Goal: Information Seeking & Learning: Understand process/instructions

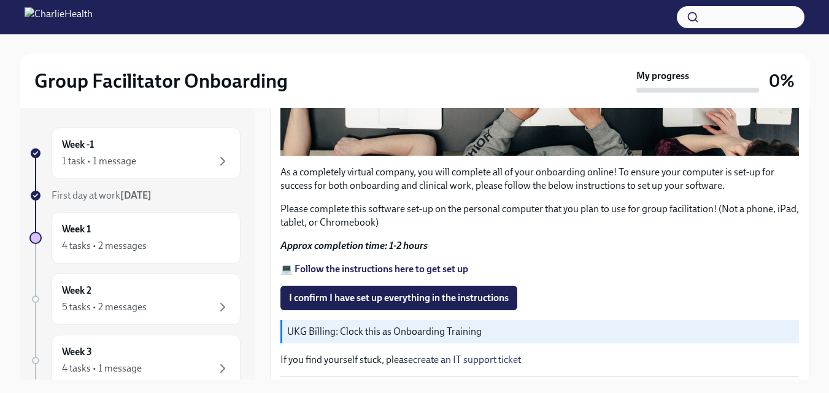
scroll to position [460, 0]
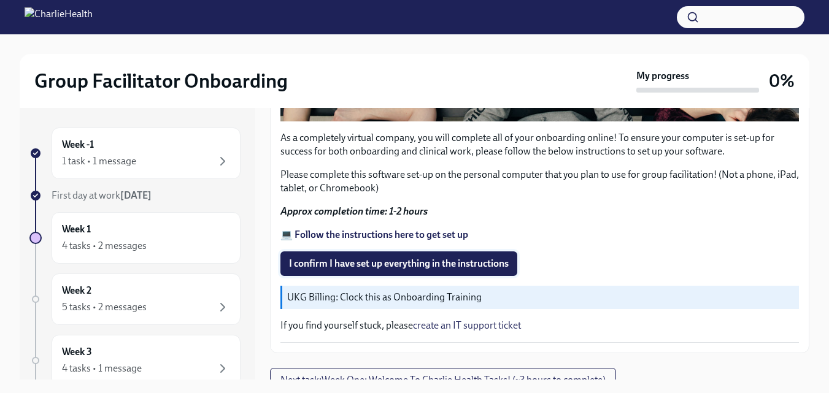
click at [419, 262] on span "I confirm I have set up everything in the instructions" at bounding box center [399, 264] width 220 height 12
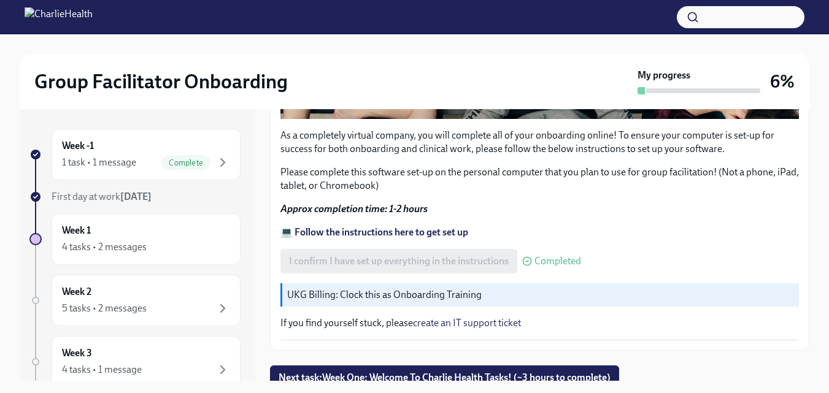
scroll to position [467, 0]
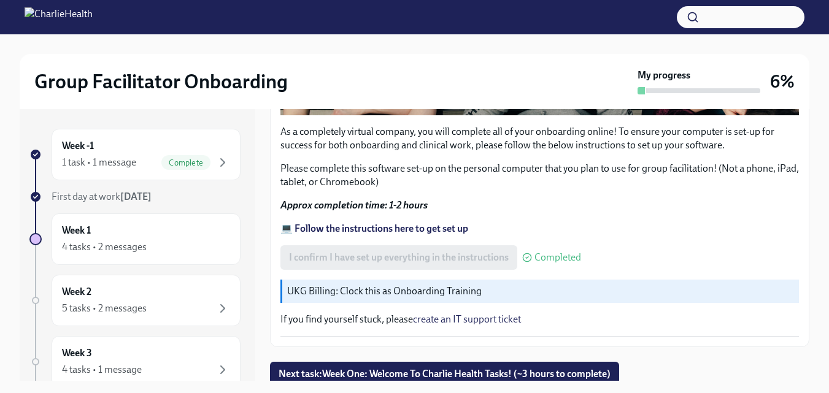
click at [432, 293] on div "UKG Billing: Clock this as Onboarding Training" at bounding box center [539, 291] width 519 height 23
drag, startPoint x: 800, startPoint y: 296, endPoint x: 802, endPoint y: 290, distance: 7.2
click at [802, 290] on div "Software Set-Up Done Completed [DATE] Welcome To The Charlie Health Team! Hi [P…" at bounding box center [539, 245] width 539 height 272
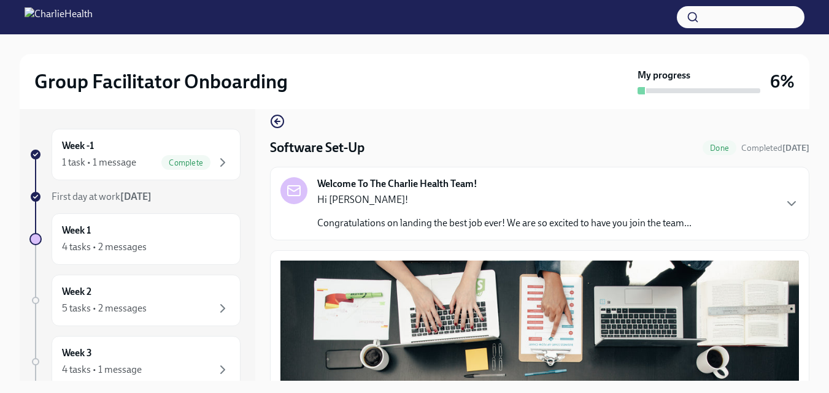
scroll to position [0, 0]
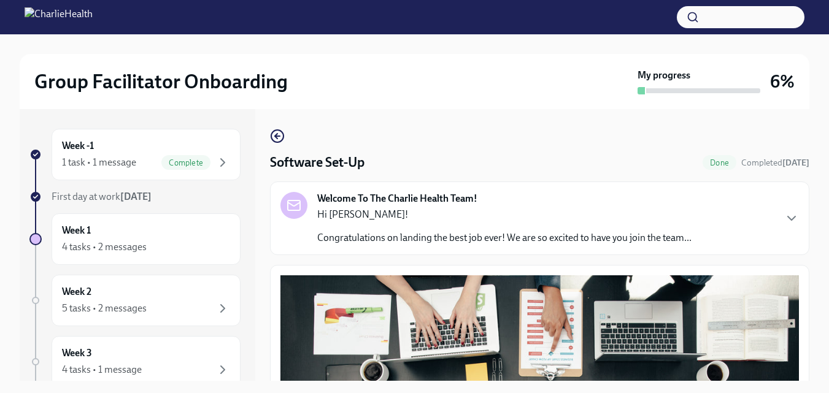
click at [784, 222] on icon "button" at bounding box center [791, 218] width 15 height 15
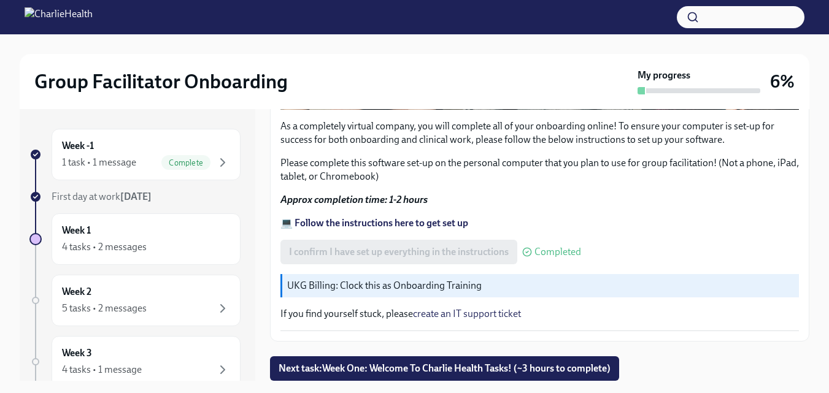
scroll to position [1065, 0]
click at [555, 371] on span "Next task : Week One: Welcome To Charlie Health Tasks! (~3 hours to complete)" at bounding box center [445, 369] width 332 height 12
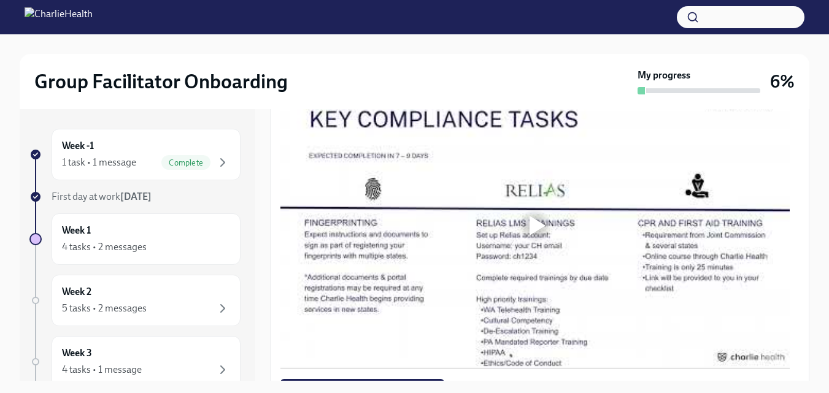
scroll to position [1019, 0]
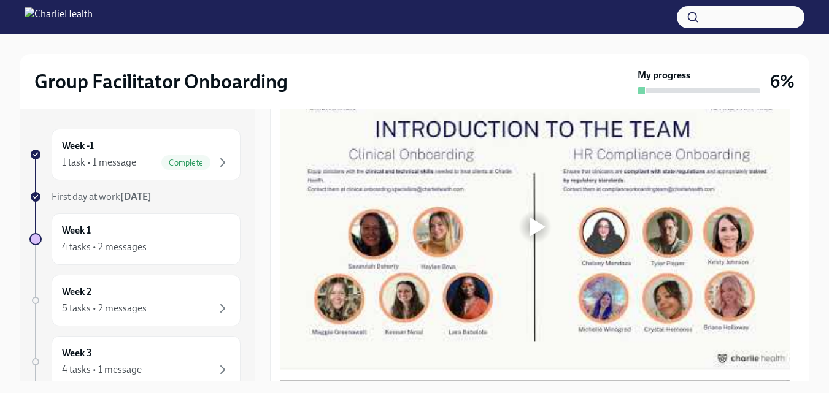
click at [541, 371] on div at bounding box center [534, 227] width 509 height 287
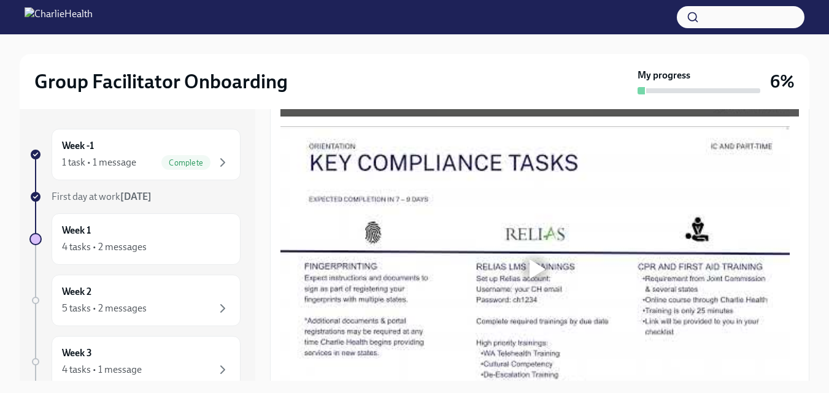
scroll to position [932, 0]
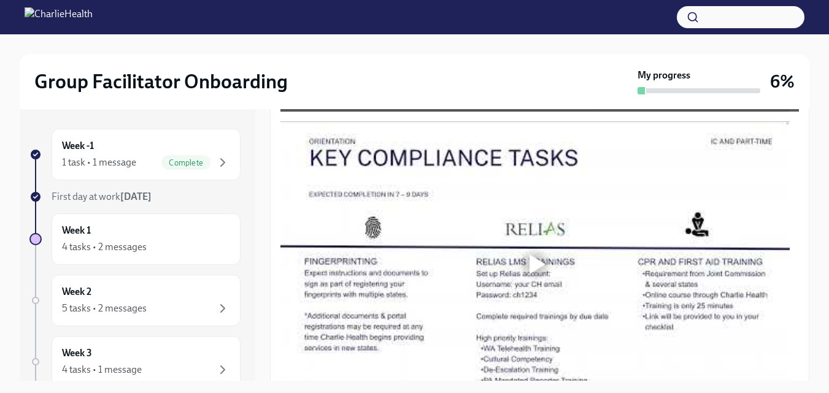
click at [524, 260] on div at bounding box center [535, 264] width 39 height 39
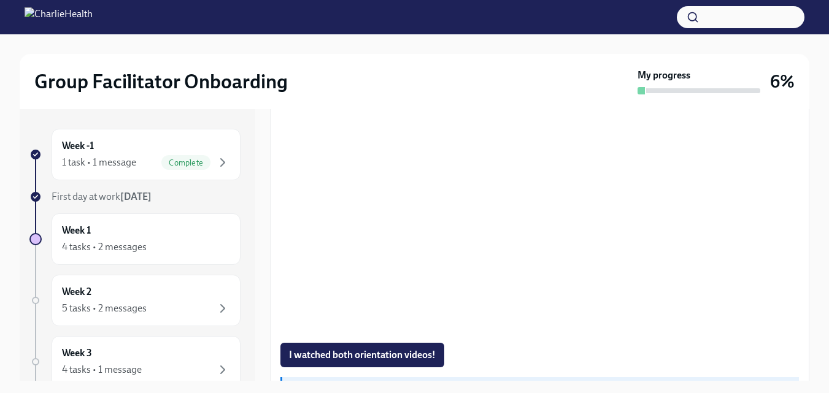
scroll to position [1001, 0]
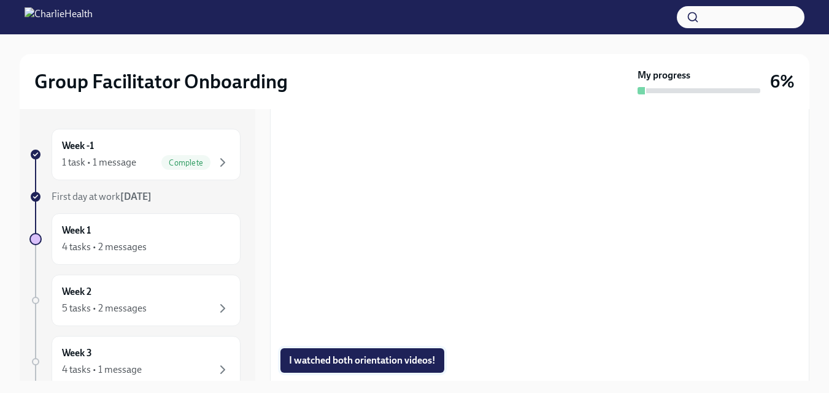
click at [394, 360] on span "I watched both orientation videos!" at bounding box center [362, 361] width 147 height 12
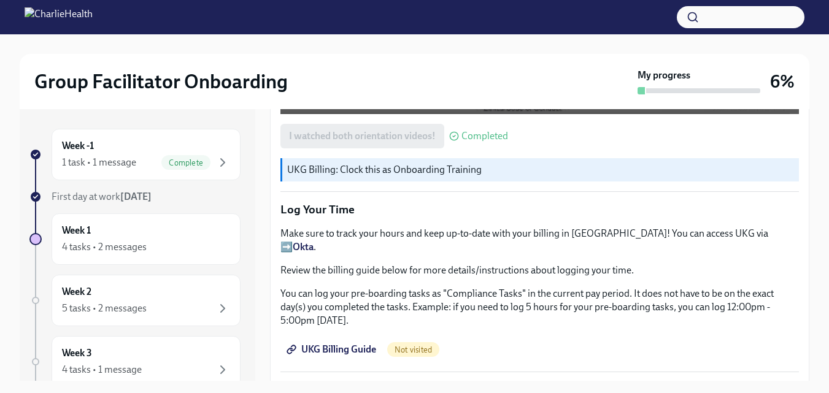
scroll to position [1245, 0]
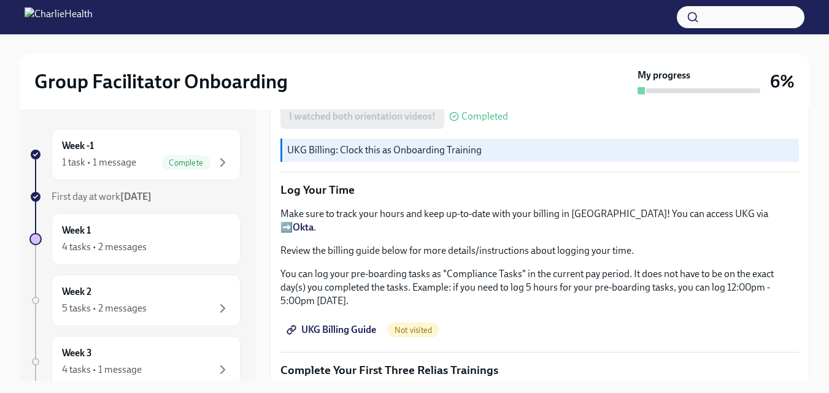
click at [344, 324] on span "UKG Billing Guide" at bounding box center [332, 330] width 87 height 12
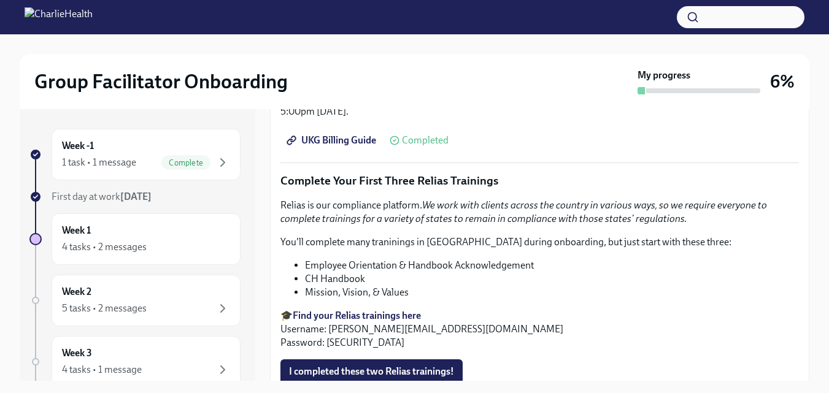
scroll to position [1440, 0]
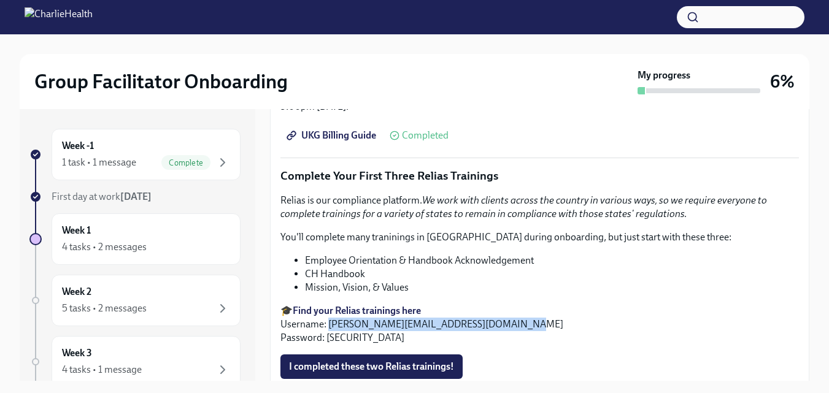
drag, startPoint x: 508, startPoint y: 304, endPoint x: 330, endPoint y: 309, distance: 178.0
click at [330, 309] on p "🎓 Find your Relias trainings here Username: [PERSON_NAME][EMAIL_ADDRESS][DOMAIN…" at bounding box center [539, 324] width 519 height 41
copy p "[PERSON_NAME][EMAIL_ADDRESS][DOMAIN_NAME]"
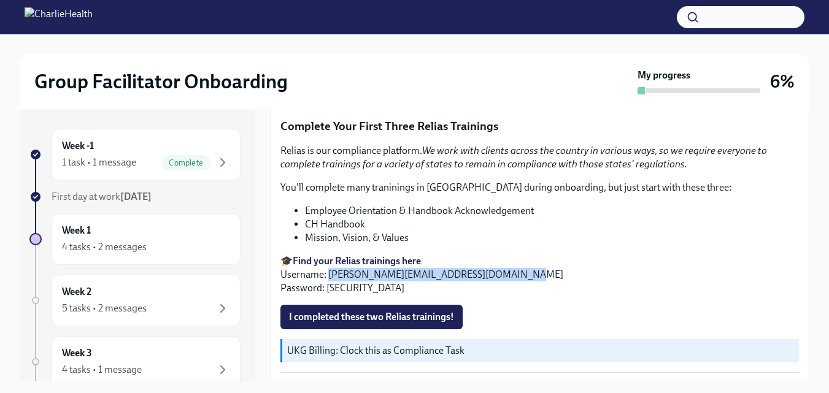
scroll to position [1480, 0]
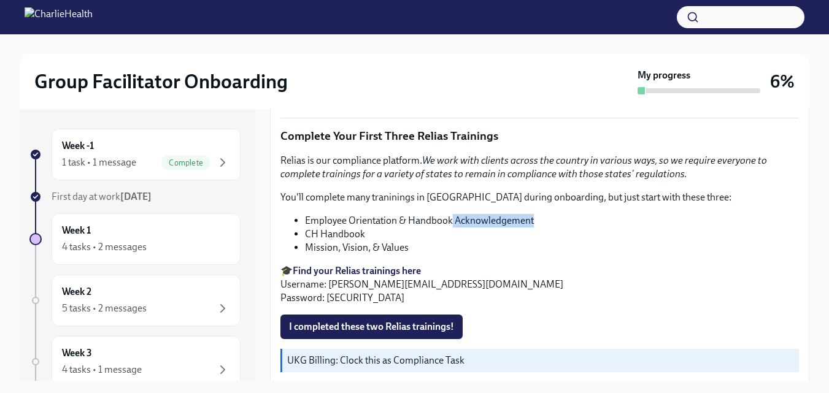
drag, startPoint x: 533, startPoint y: 199, endPoint x: 452, endPoint y: 187, distance: 81.2
click at [452, 187] on div "Relias is our compliance platform. We work with clients across the country in v…" at bounding box center [539, 229] width 519 height 151
click at [422, 214] on li "Employee Orientation & Handbook Acknowledgement" at bounding box center [552, 221] width 494 height 14
drag, startPoint x: 541, startPoint y: 207, endPoint x: 307, endPoint y: 206, distance: 233.8
click at [307, 214] on li "Employee Orientation & Handbook Acknowledgement" at bounding box center [552, 221] width 494 height 14
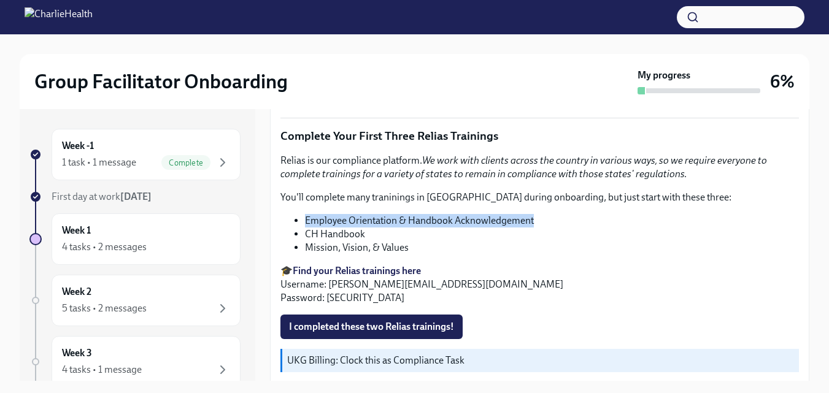
copy li "Employee Orientation & Handbook Acknowledgement"
click at [631, 241] on li "Mission, Vision, & Values" at bounding box center [552, 248] width 494 height 14
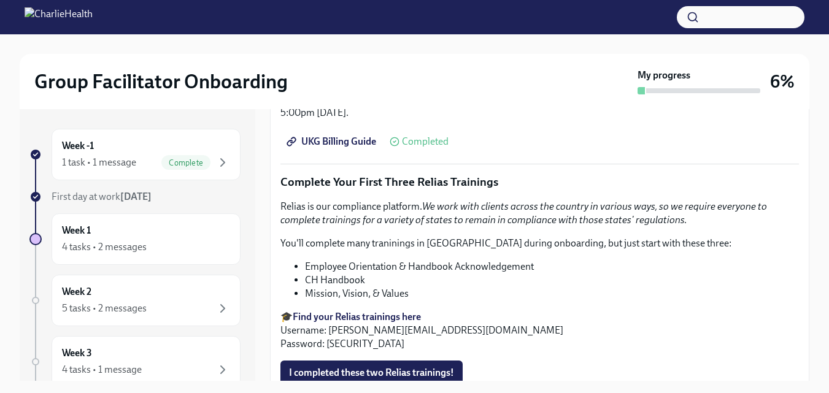
scroll to position [1431, 0]
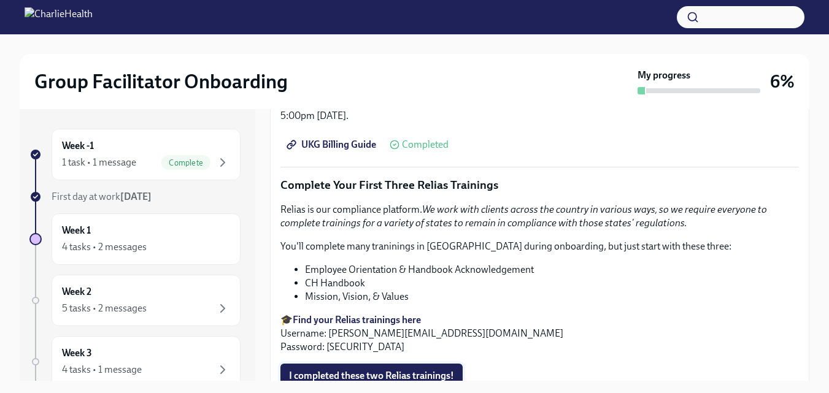
click at [422, 364] on button "I completed these two Relias trainings!" at bounding box center [371, 376] width 182 height 25
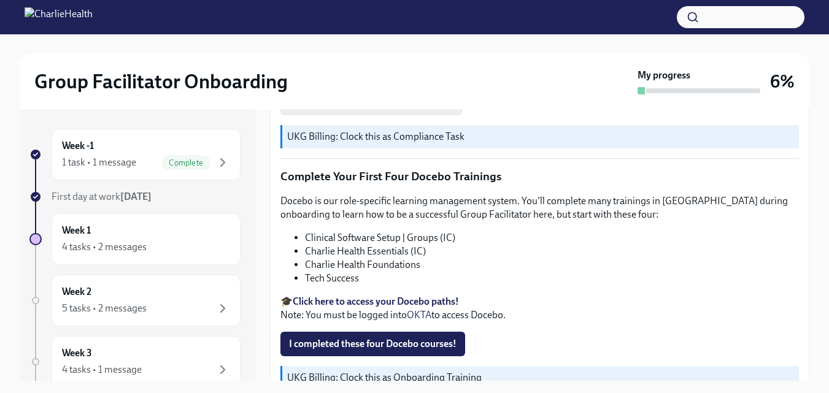
scroll to position [1709, 0]
